Goal: Transaction & Acquisition: Purchase product/service

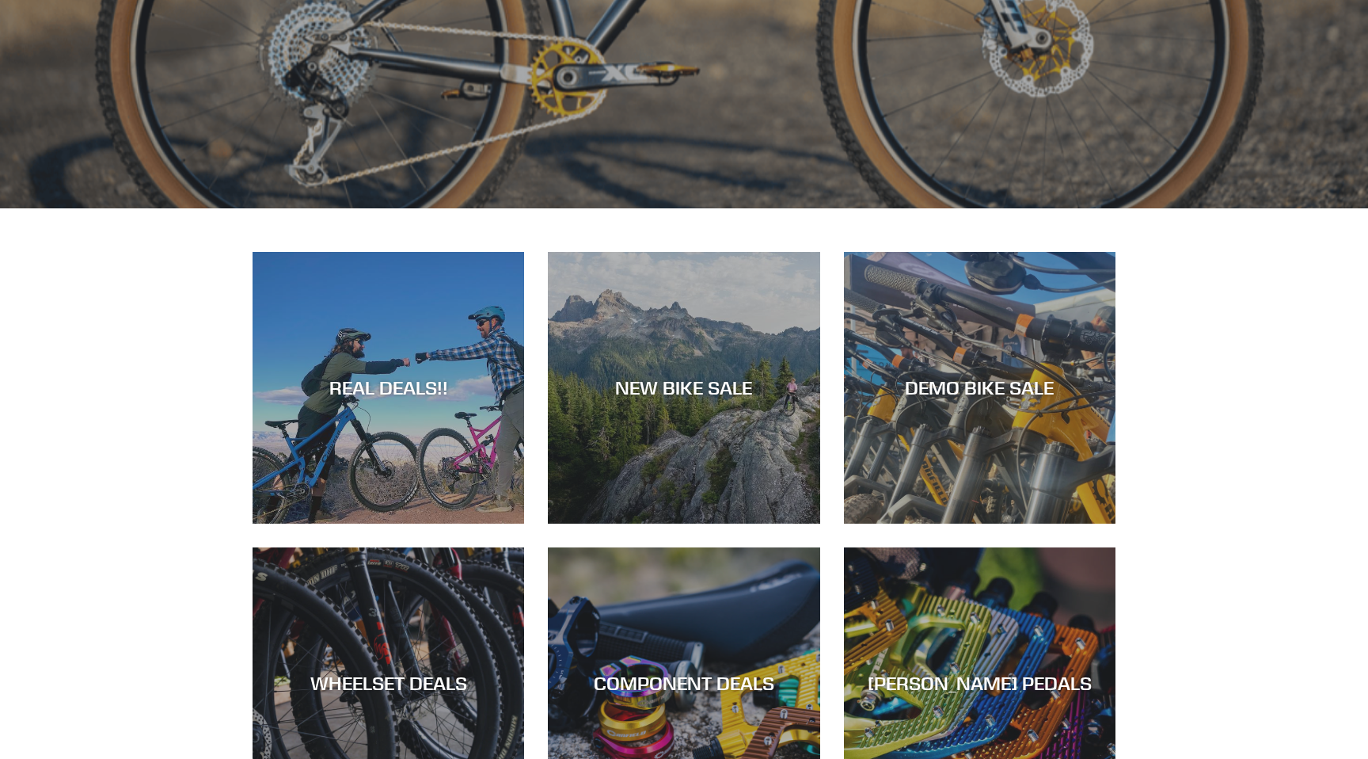
scroll to position [680, 0]
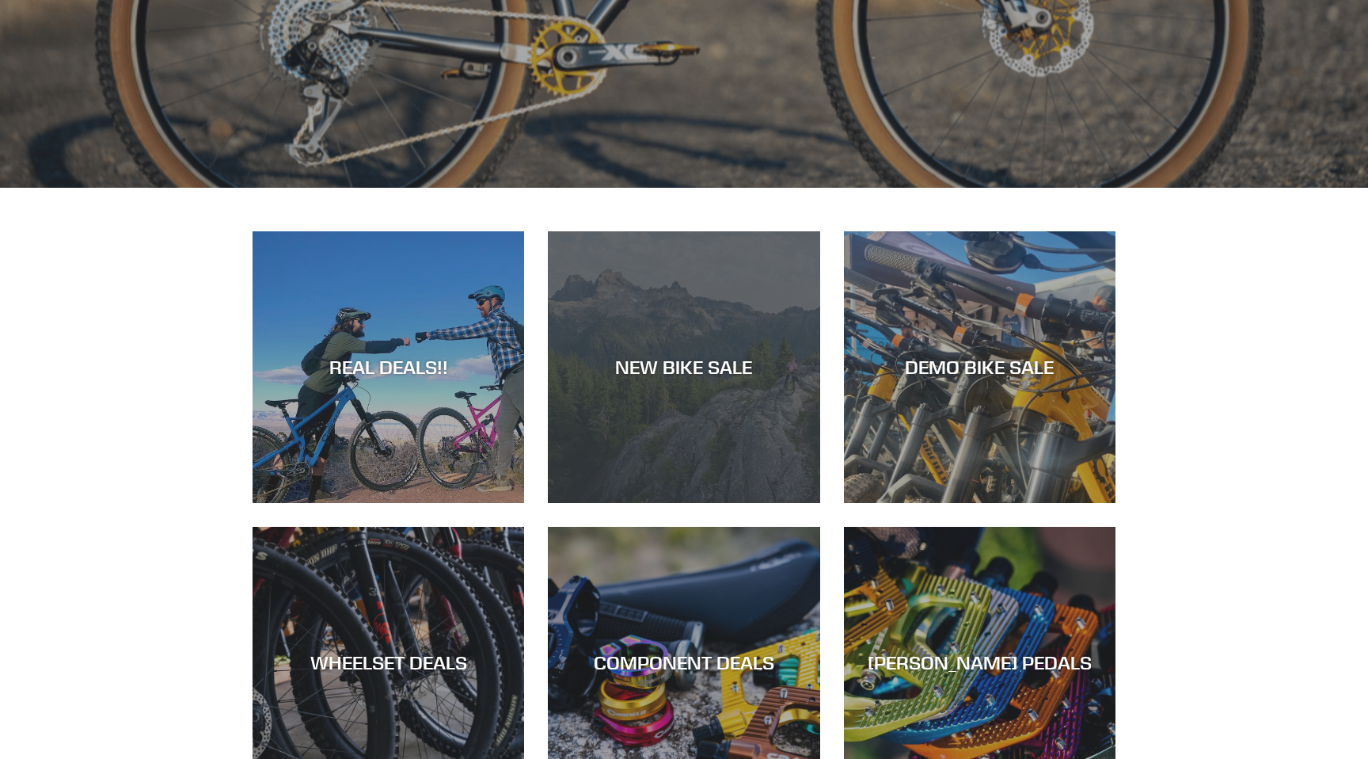
click at [695, 503] on div "NEW BIKE SALE" at bounding box center [684, 503] width 272 height 0
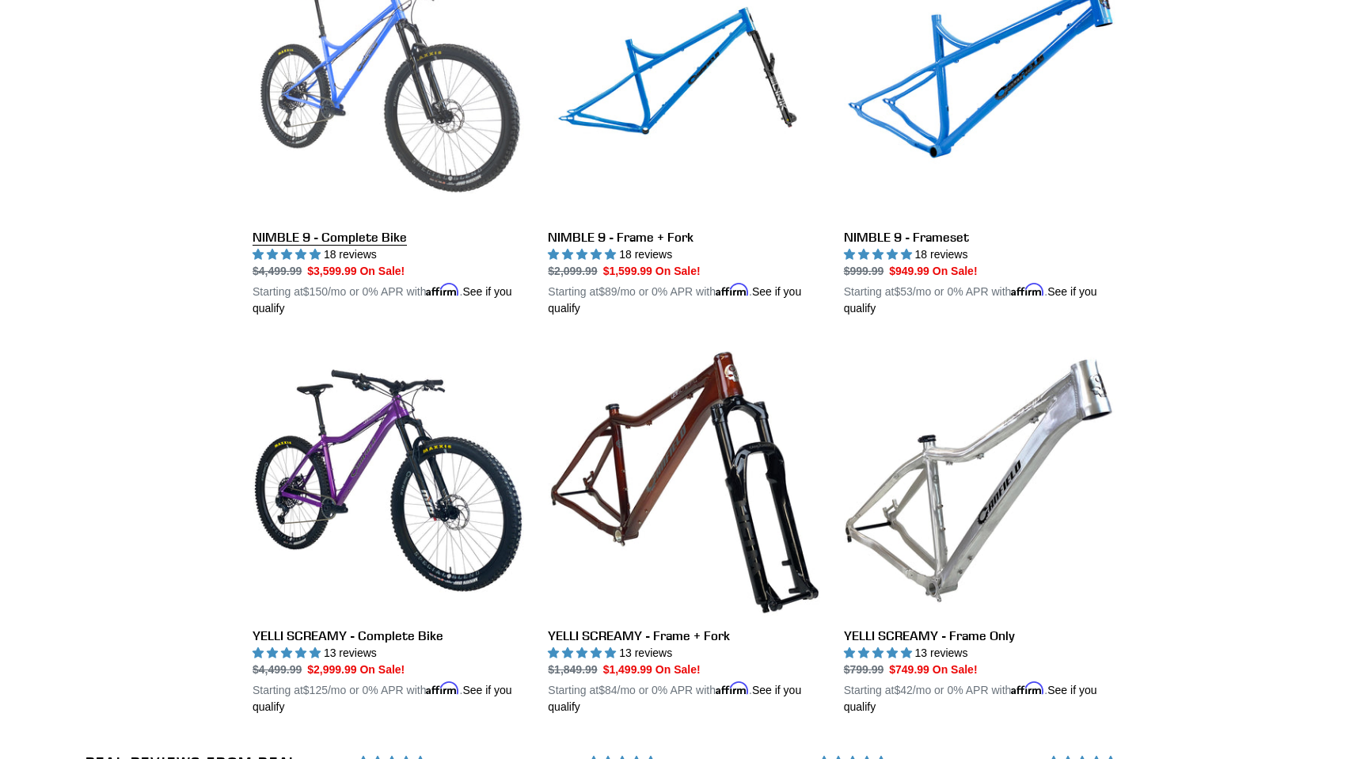
scroll to position [2903, 0]
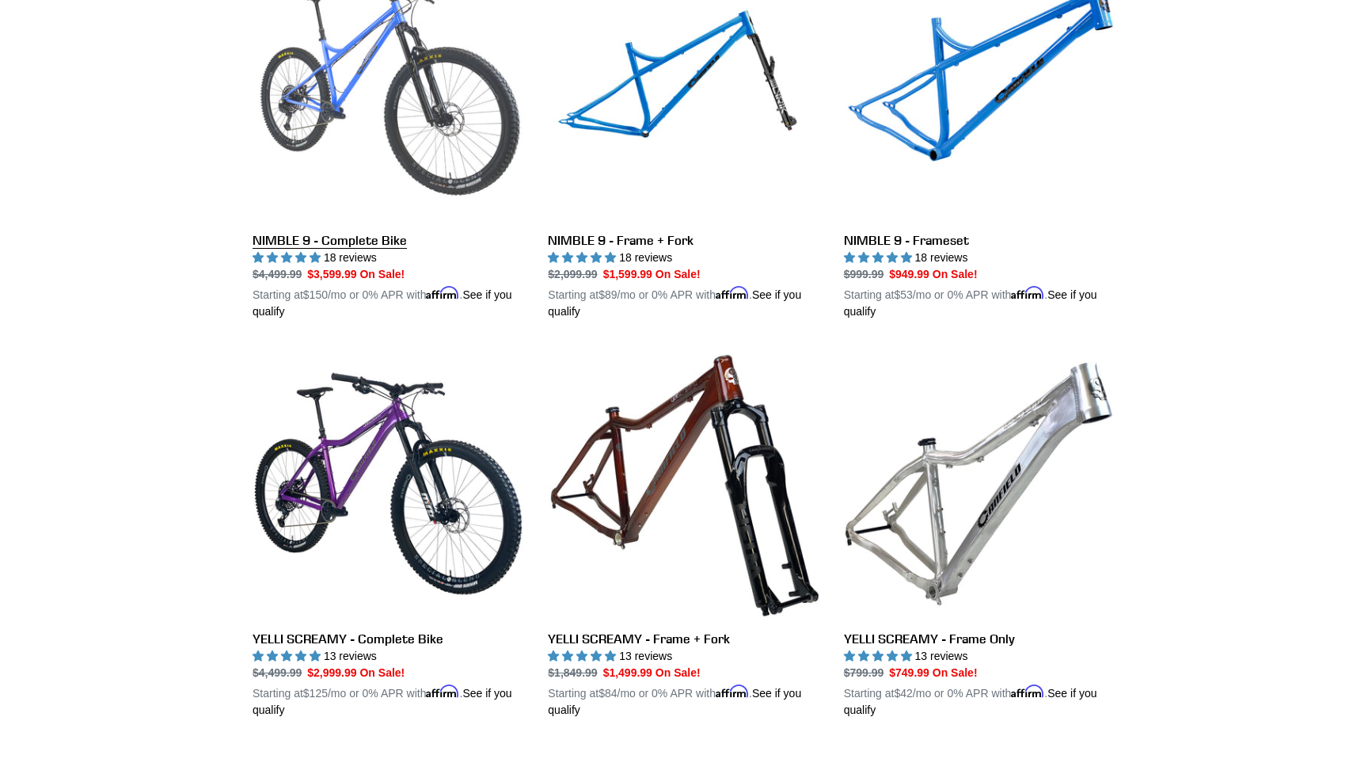
click at [336, 238] on link "NIMBLE 9 - Complete Bike" at bounding box center [389, 134] width 272 height 371
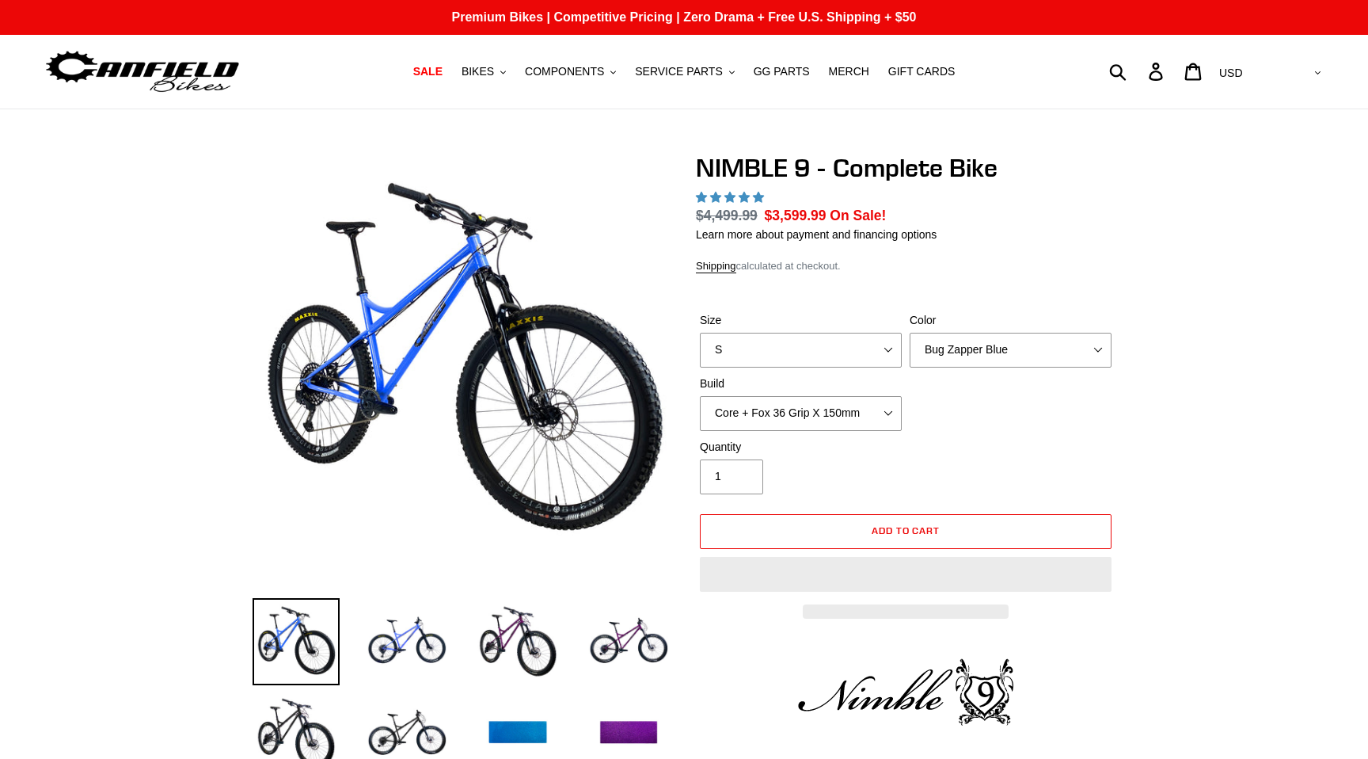
select select "highest-rating"
